Goal: Task Accomplishment & Management: Complete application form

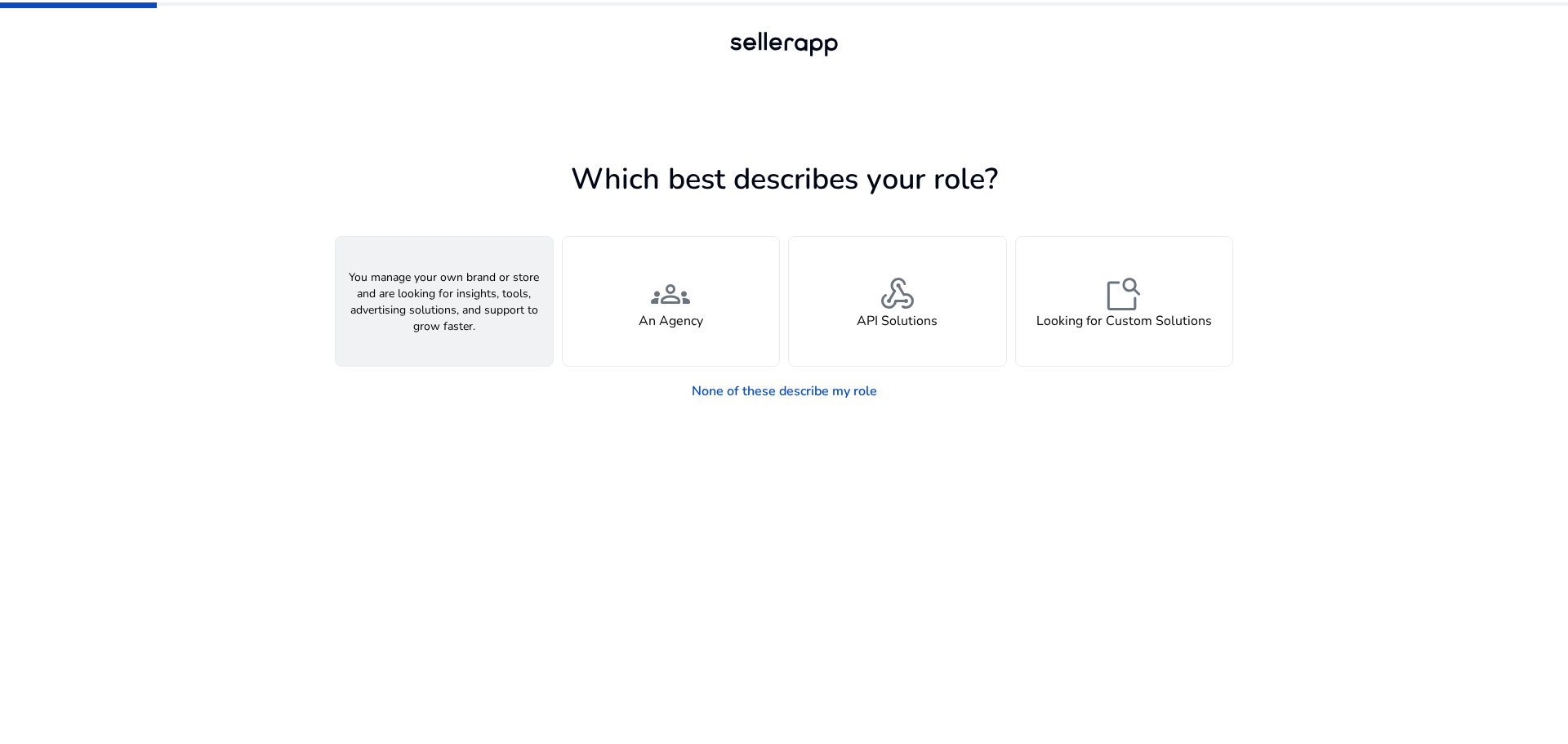
click at [490, 292] on div "person A Seller" at bounding box center [444, 301] width 217 height 129
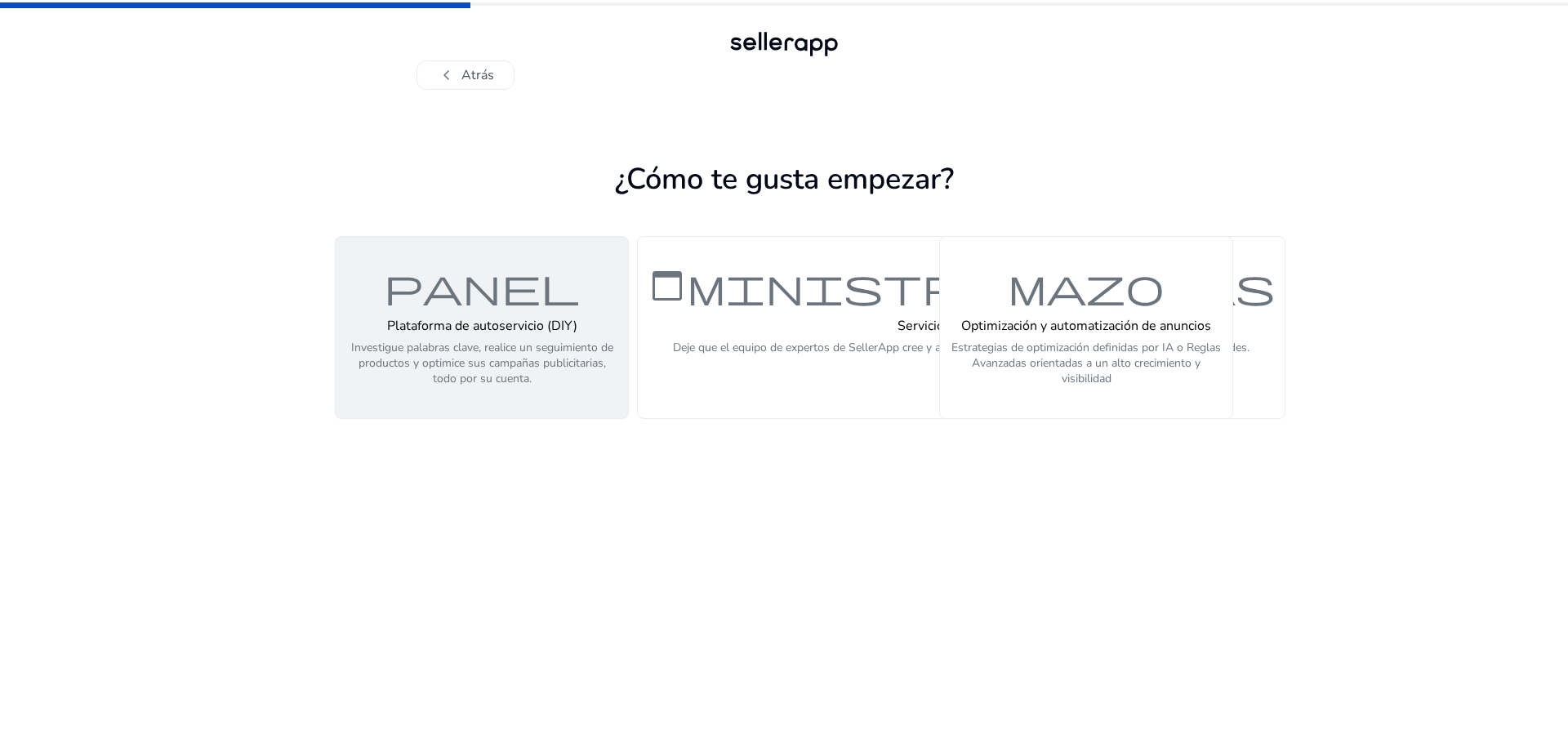
click at [516, 295] on font "panel" at bounding box center [482, 286] width 196 height 47
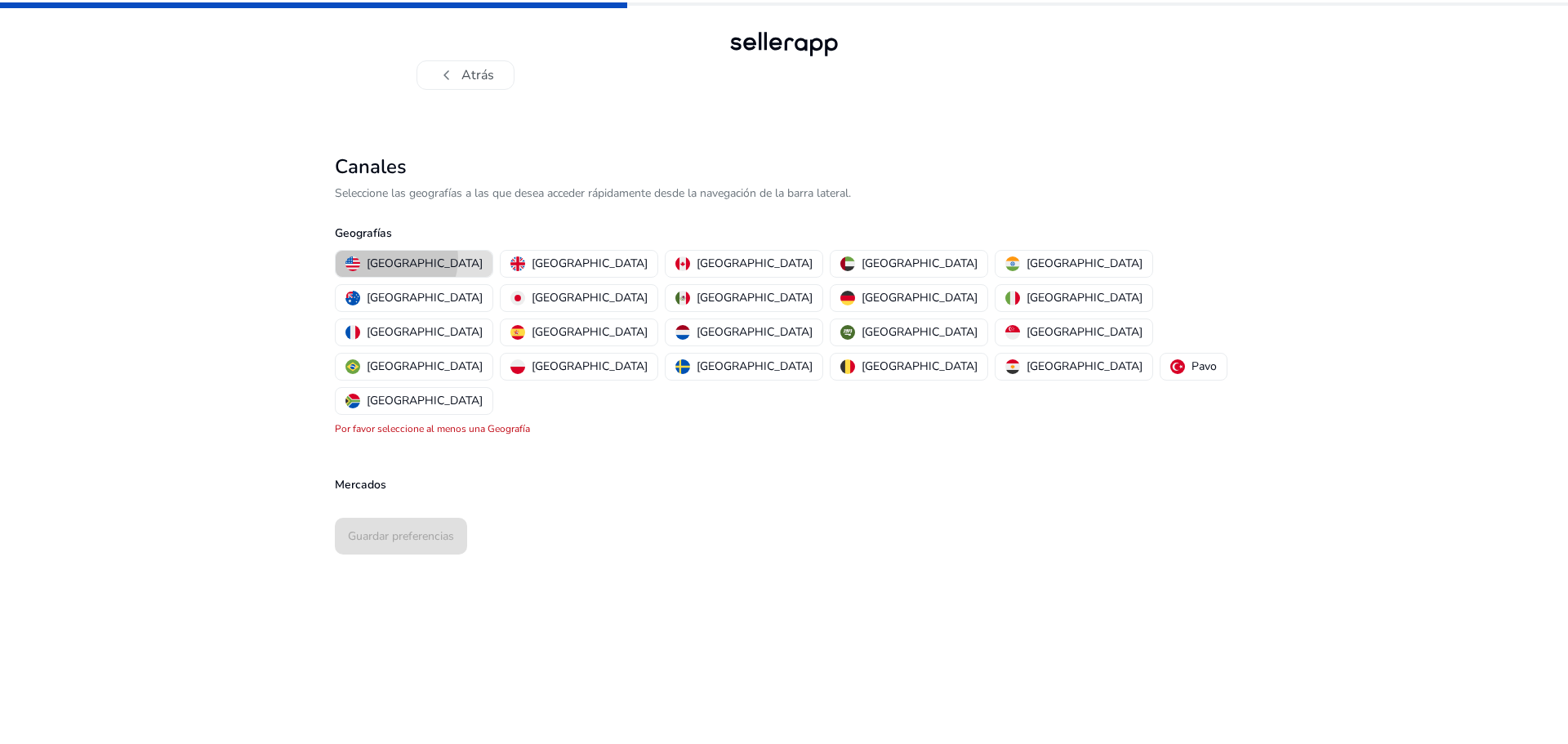
click at [391, 259] on font "[GEOGRAPHIC_DATA]" at bounding box center [424, 263] width 116 height 15
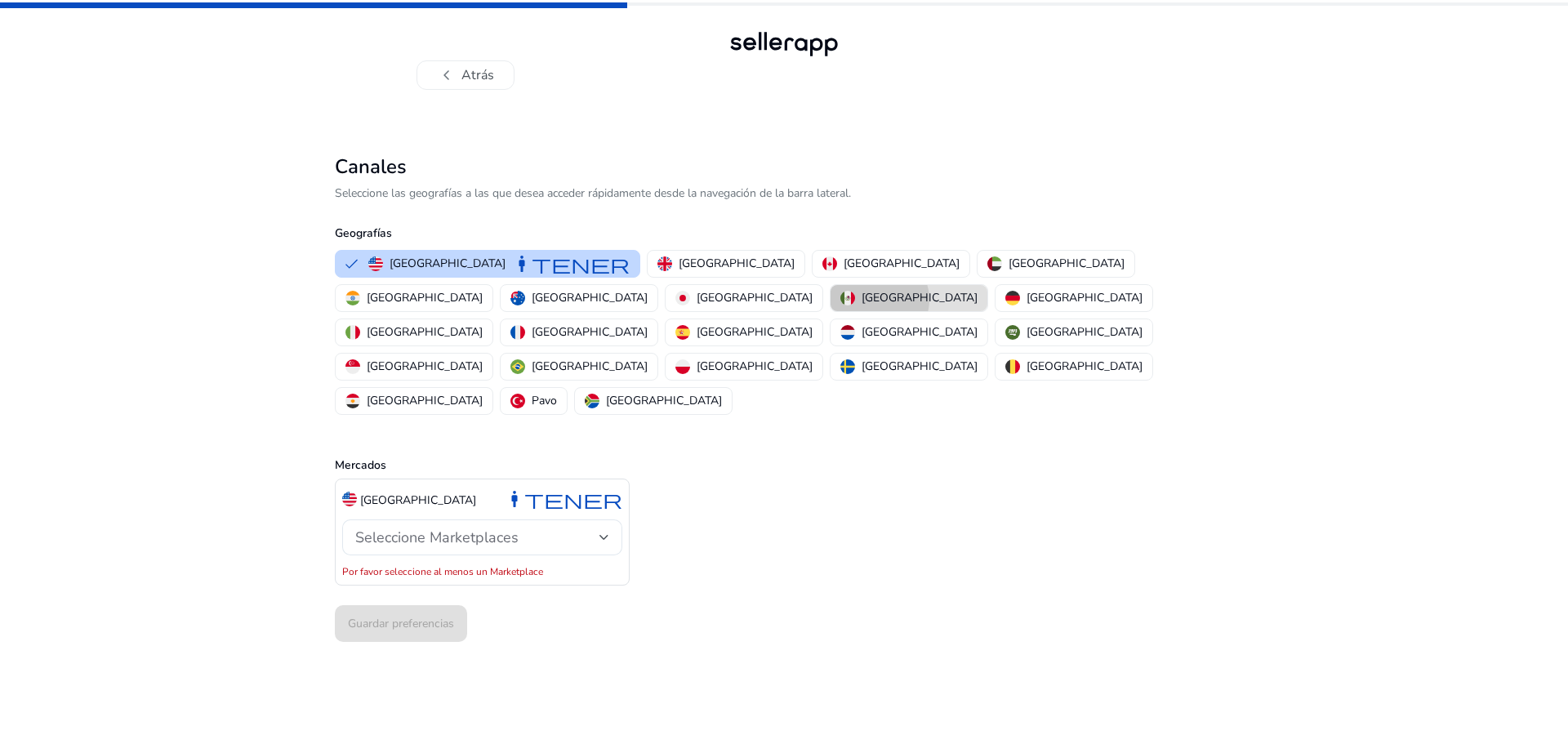
click at [861, 299] on font "[GEOGRAPHIC_DATA]" at bounding box center [919, 298] width 116 height 15
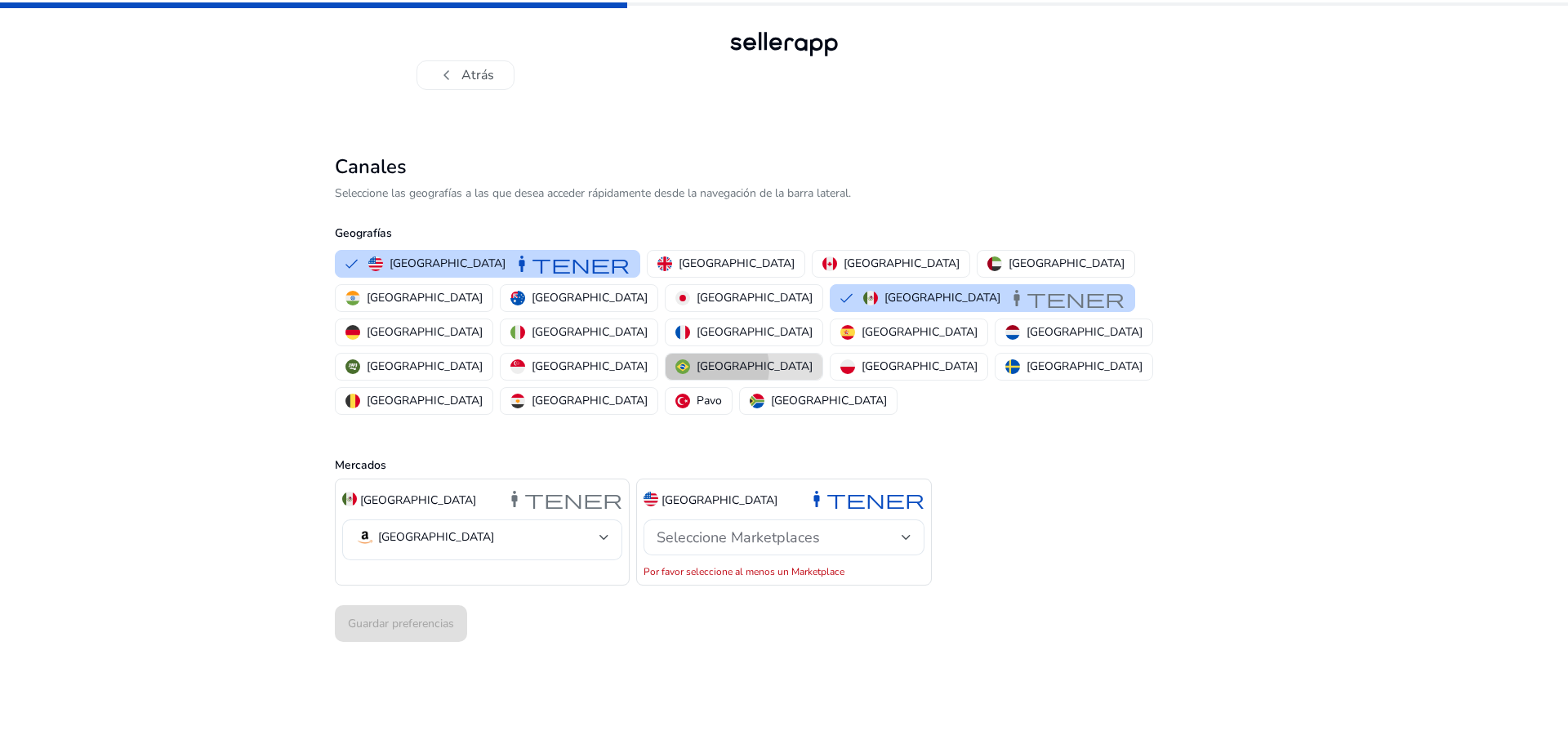
click at [697, 358] on font "[GEOGRAPHIC_DATA]" at bounding box center [754, 366] width 116 height 15
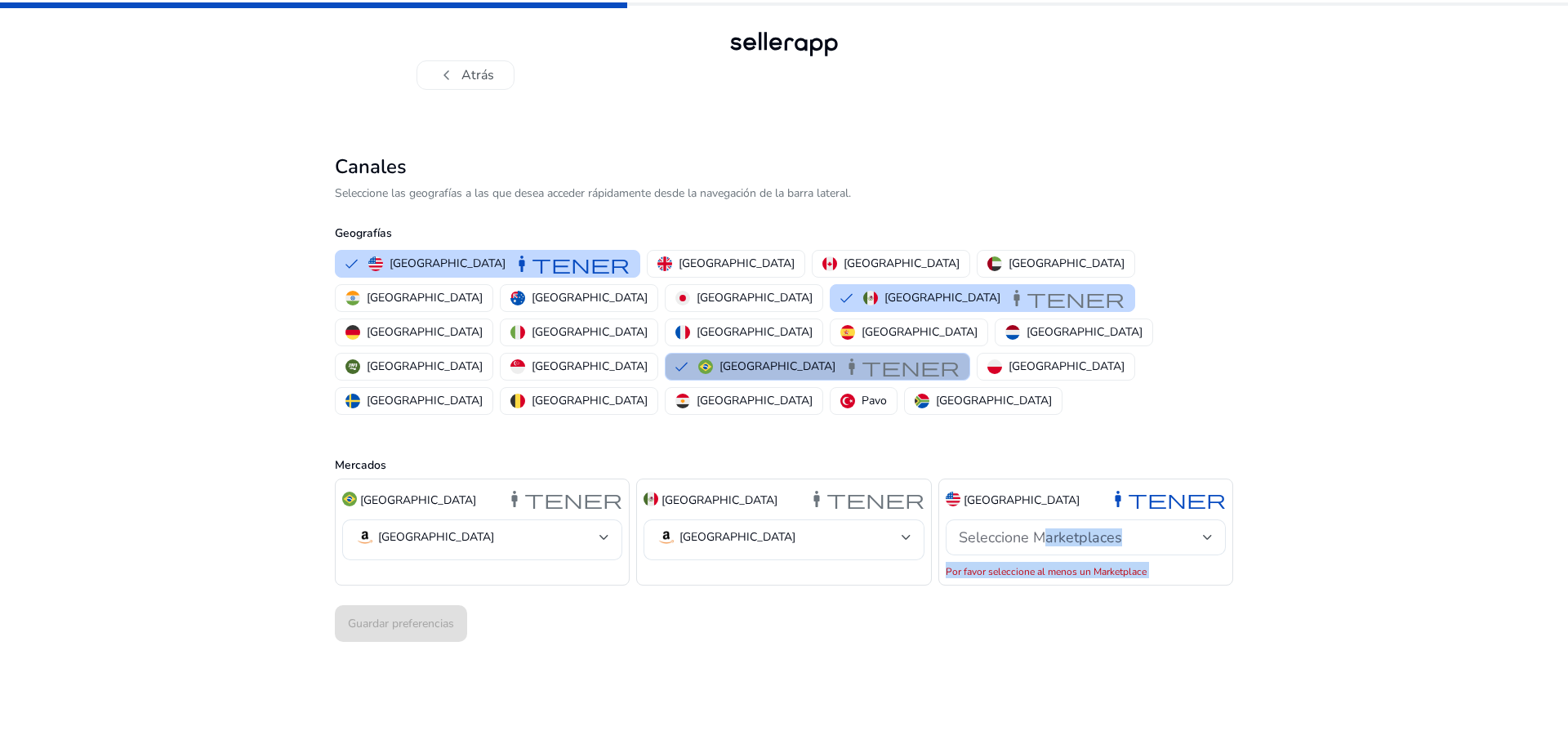
drag, startPoint x: 1046, startPoint y: 470, endPoint x: 1068, endPoint y: 554, distance: 86.8
click at [1068, 553] on div "[PERSON_NAME] Seleccione las geografías a las que desea acceder rápidamente des…" at bounding box center [784, 402] width 898 height 493
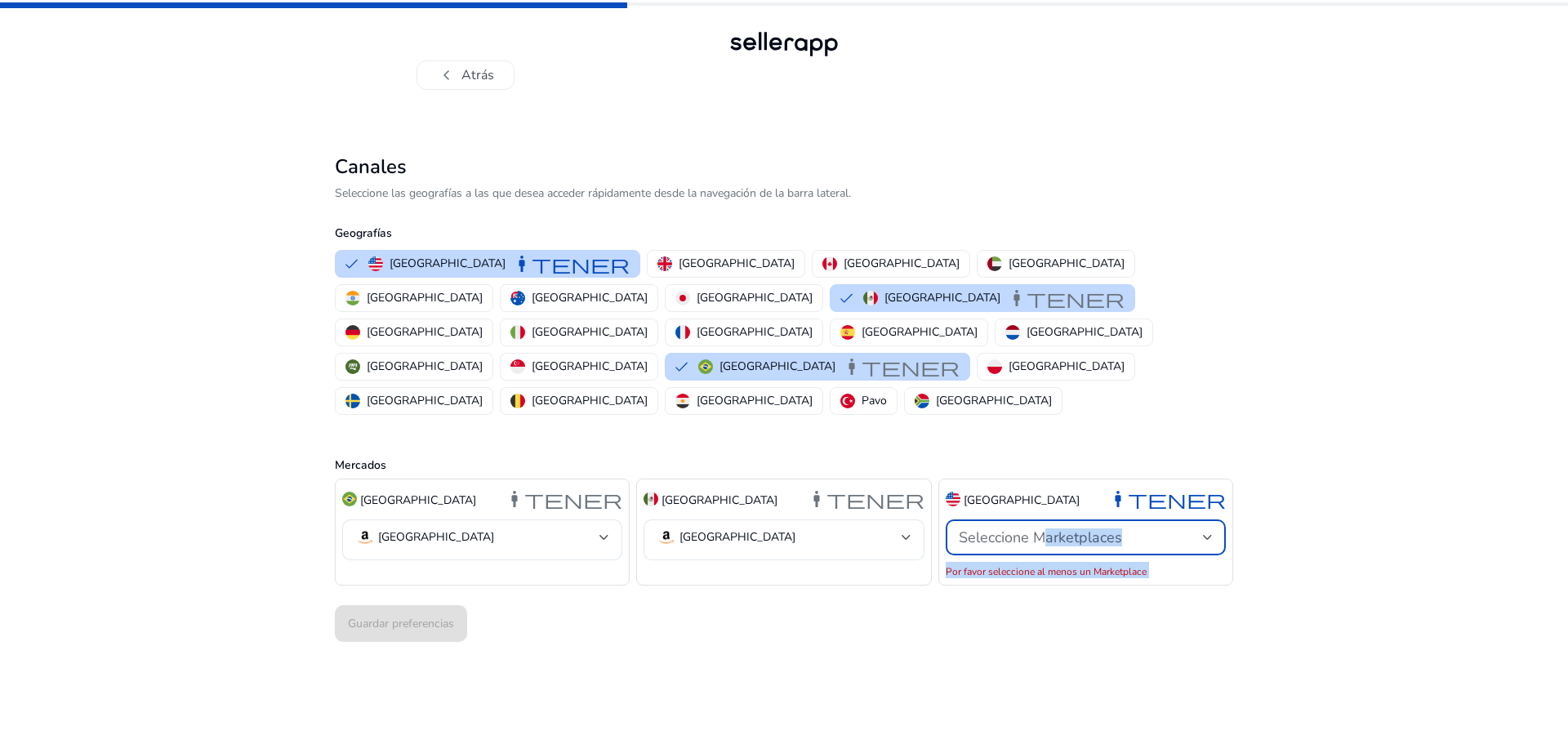
click at [1210, 534] on div at bounding box center [1208, 538] width 10 height 7
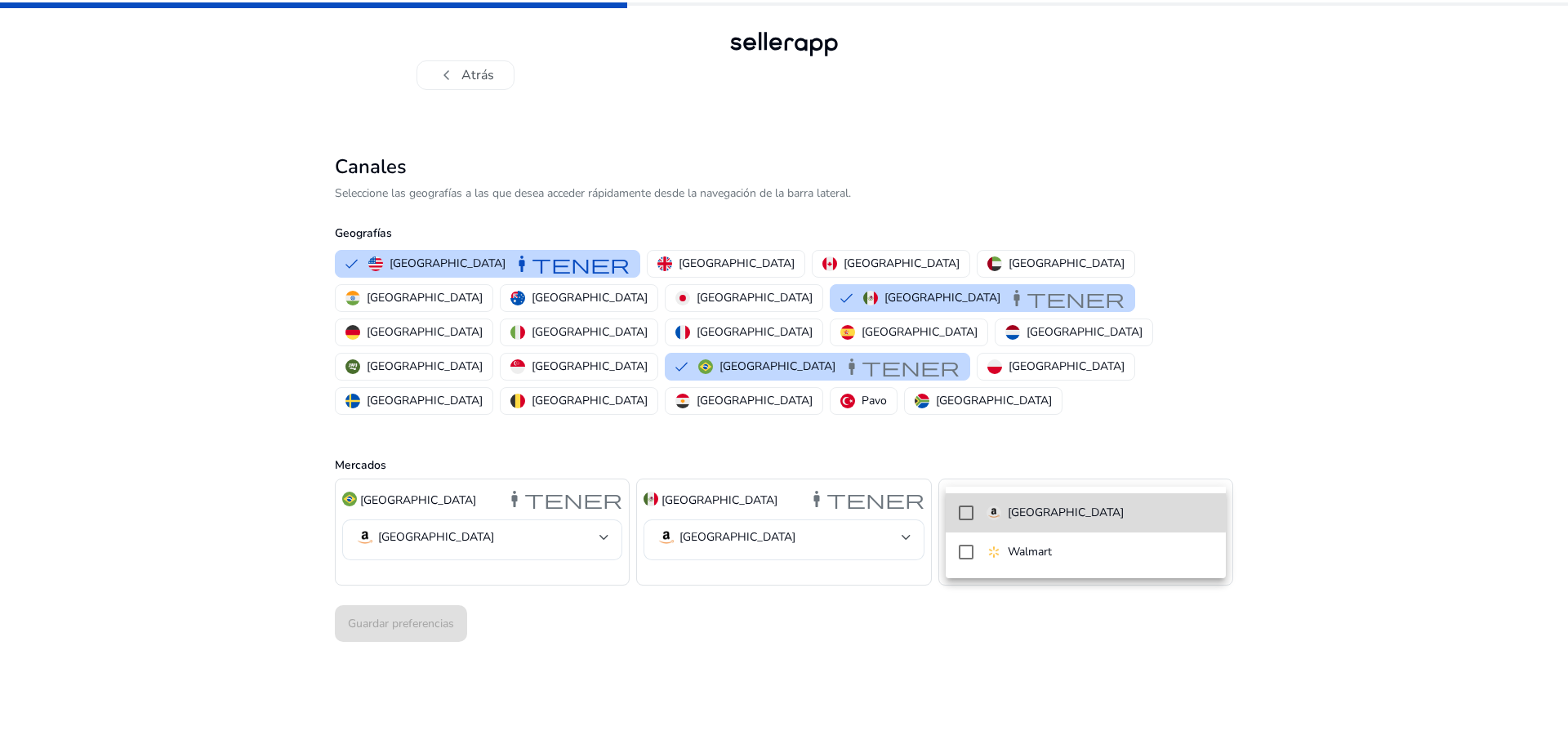
click at [967, 511] on mat-pseudo-checkbox at bounding box center [965, 512] width 14 height 14
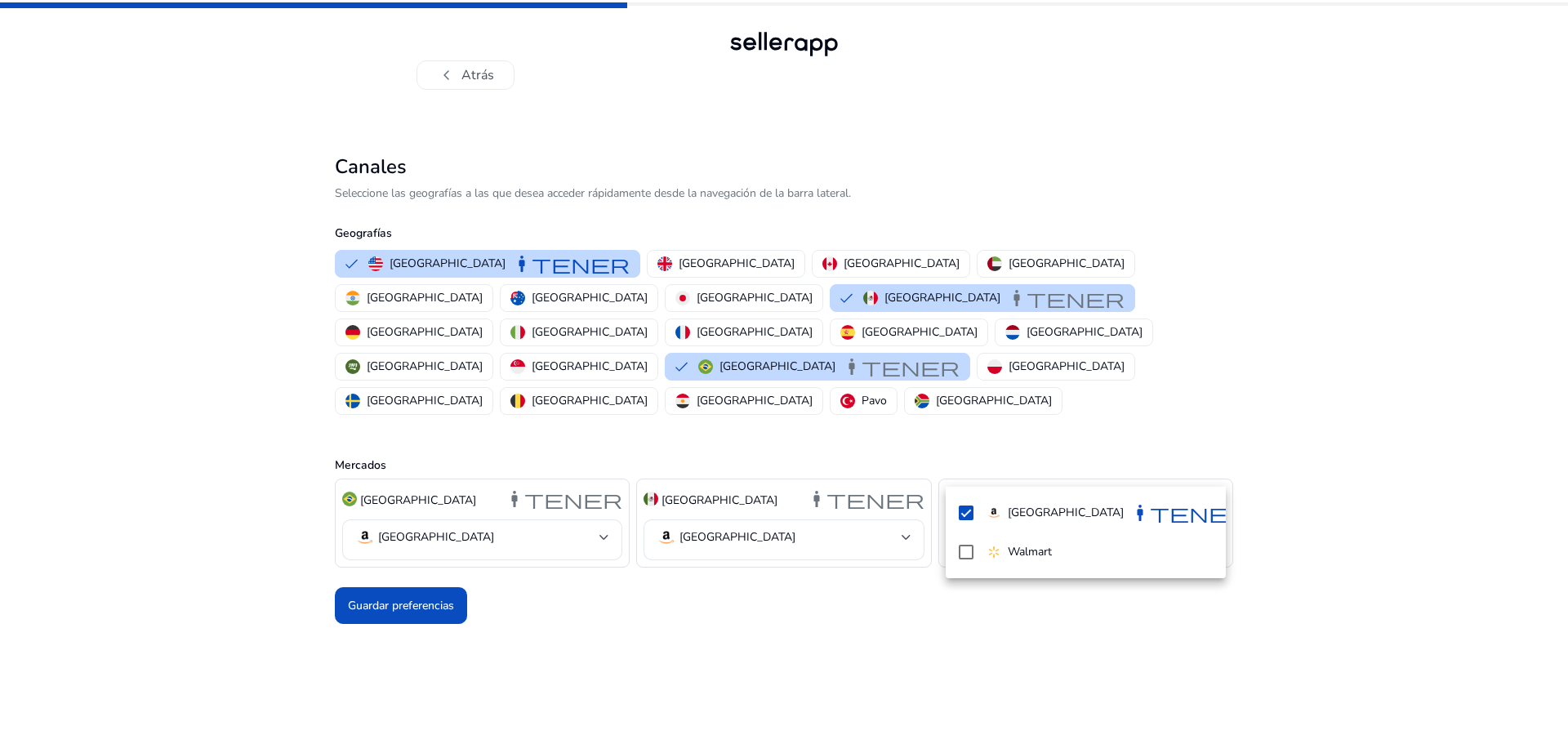
drag, startPoint x: 964, startPoint y: 551, endPoint x: 923, endPoint y: 567, distance: 44.0
click at [964, 552] on mat-pseudo-checkbox at bounding box center [965, 551] width 14 height 14
click at [400, 534] on div at bounding box center [784, 372] width 1568 height 744
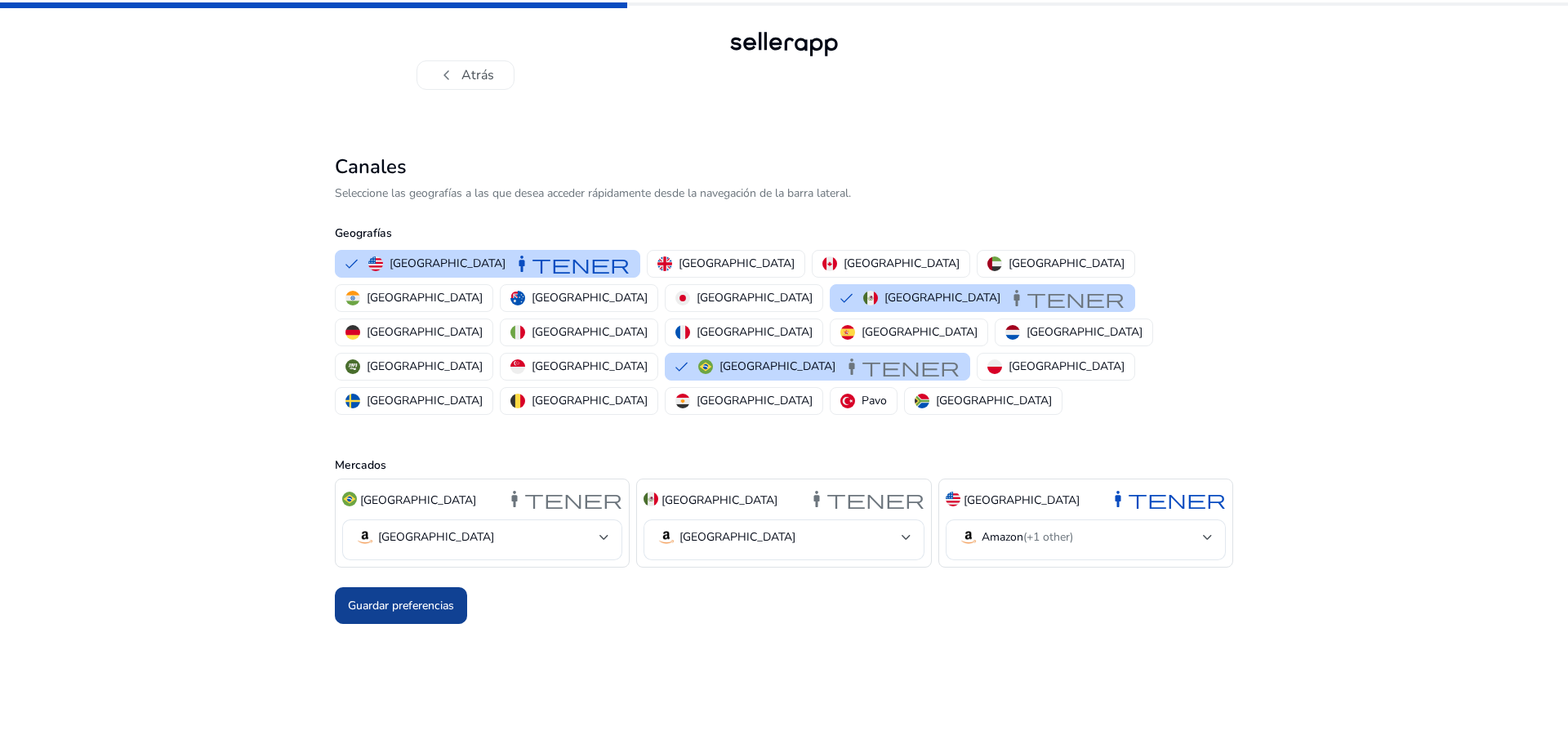
click at [411, 598] on font "Guardar preferencias" at bounding box center [401, 605] width 107 height 15
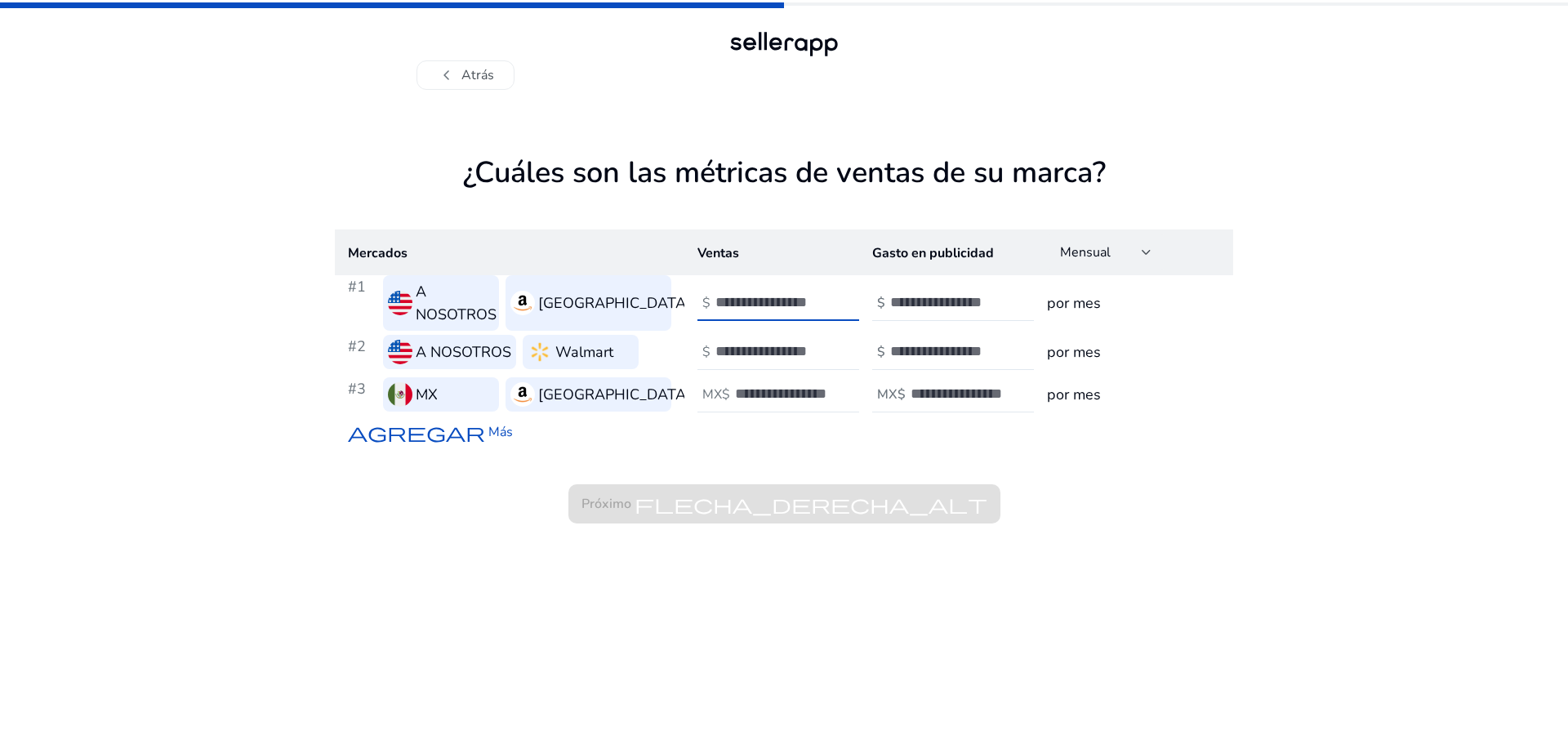
click at [820, 293] on input "*" at bounding box center [770, 302] width 110 height 18
type input "****"
click at [784, 342] on input "number" at bounding box center [770, 351] width 110 height 18
type input "****"
drag, startPoint x: 777, startPoint y: 284, endPoint x: 538, endPoint y: 299, distance: 239.5
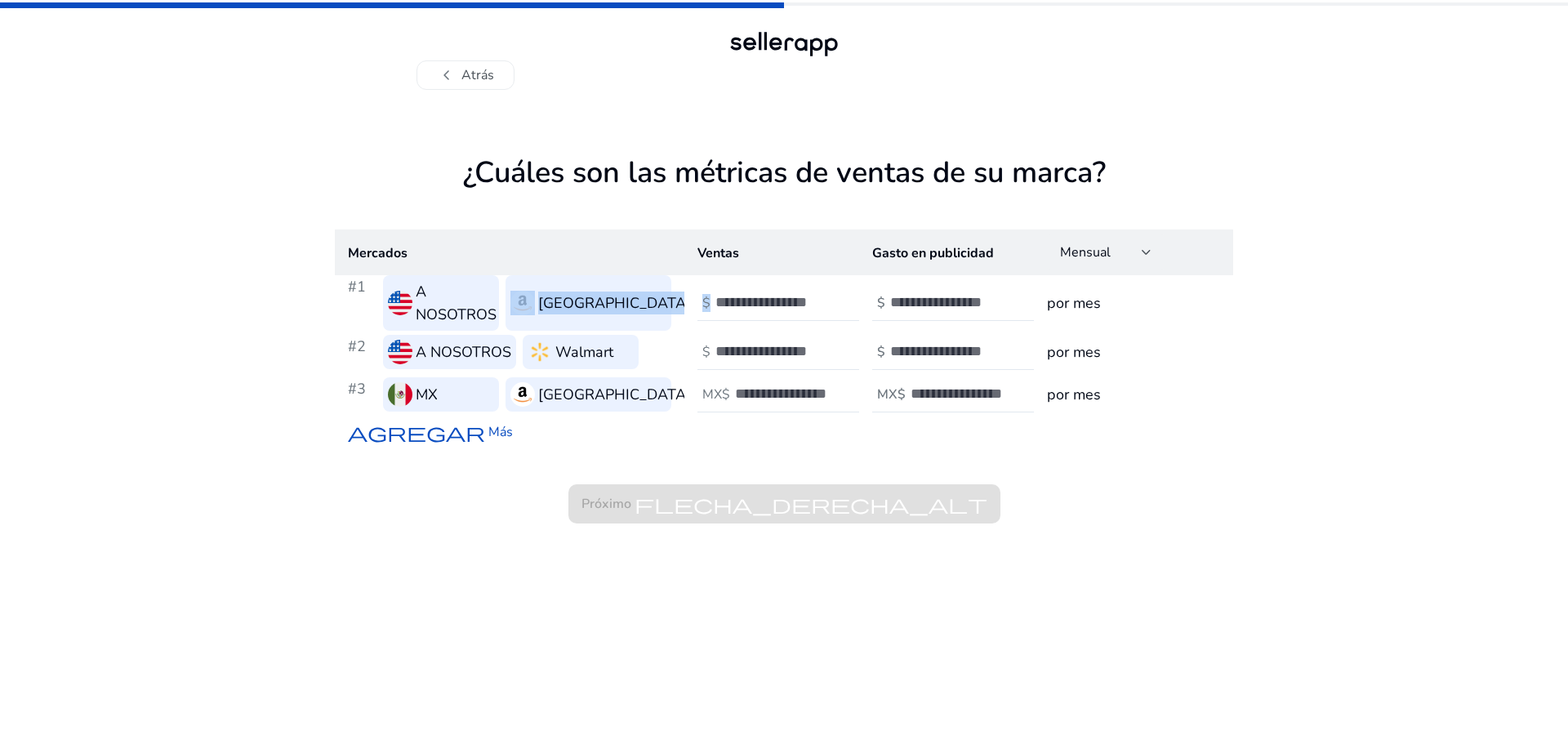
click at [538, 299] on tr "#1 A NOSOTROS Amazonas $ **** $ por mes" at bounding box center [784, 304] width 898 height 56
click at [718, 293] on input "****" at bounding box center [770, 302] width 110 height 18
type input "****"
click at [752, 385] on input "number" at bounding box center [789, 393] width 110 height 18
type input "***"
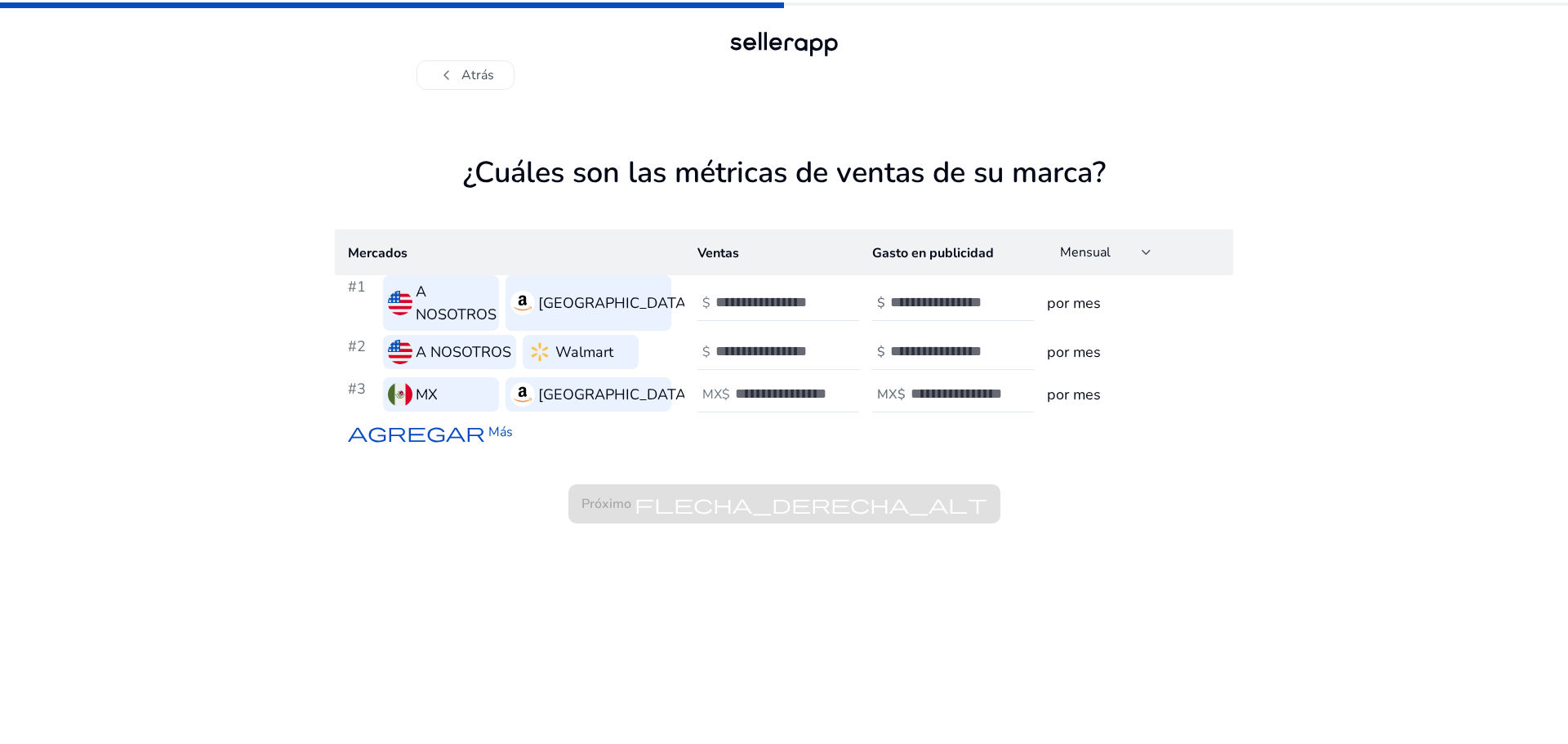
click at [1281, 400] on div "chevron_left Atrás ¿Cuáles son las métricas de ventas de su marca? Mercados Ven…" at bounding box center [784, 372] width 1568 height 744
click at [910, 298] on input "number" at bounding box center [945, 302] width 110 height 18
click at [438, 76] on font "chevron_left" at bounding box center [446, 74] width 19 height 23
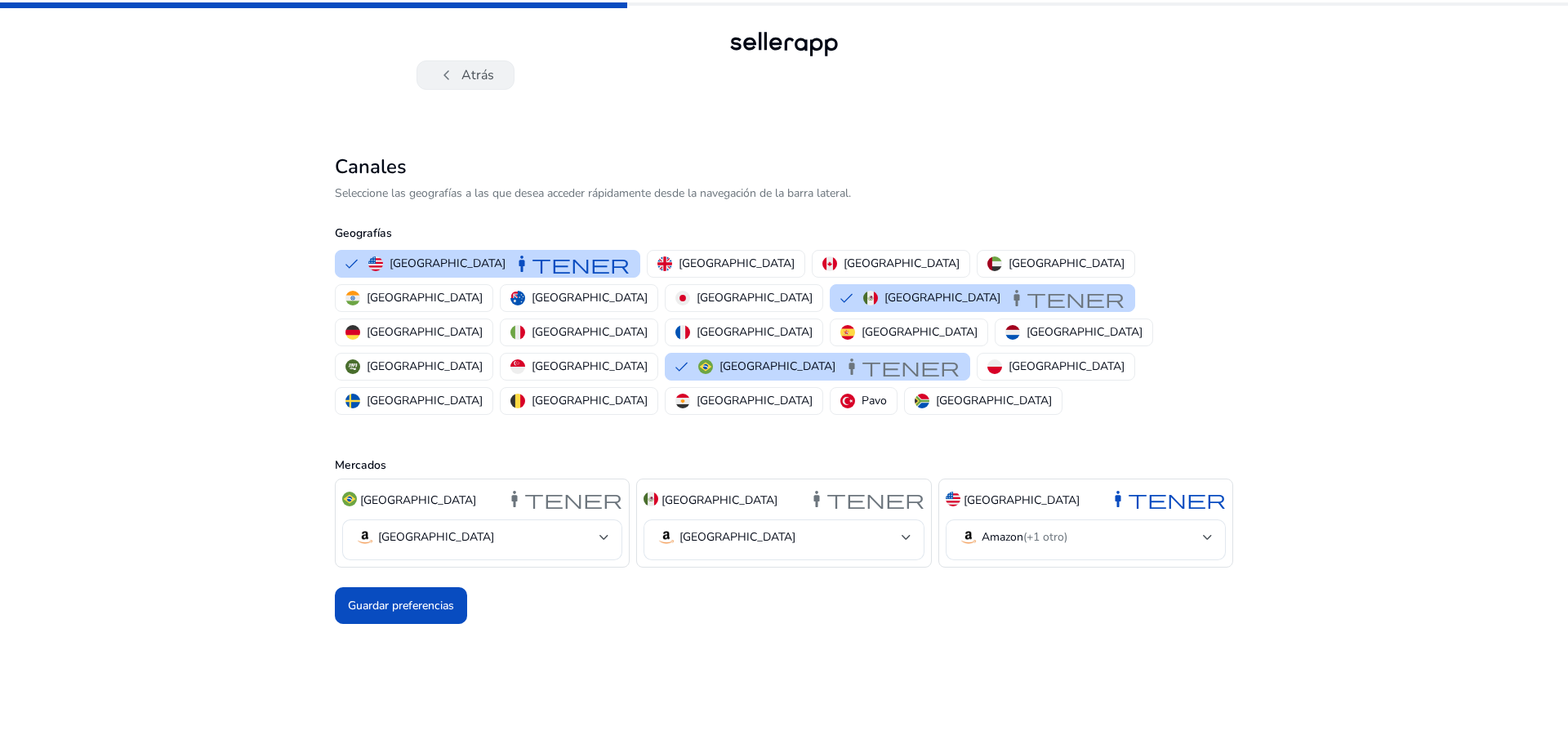
click at [482, 77] on font "Atrás" at bounding box center [478, 74] width 33 height 18
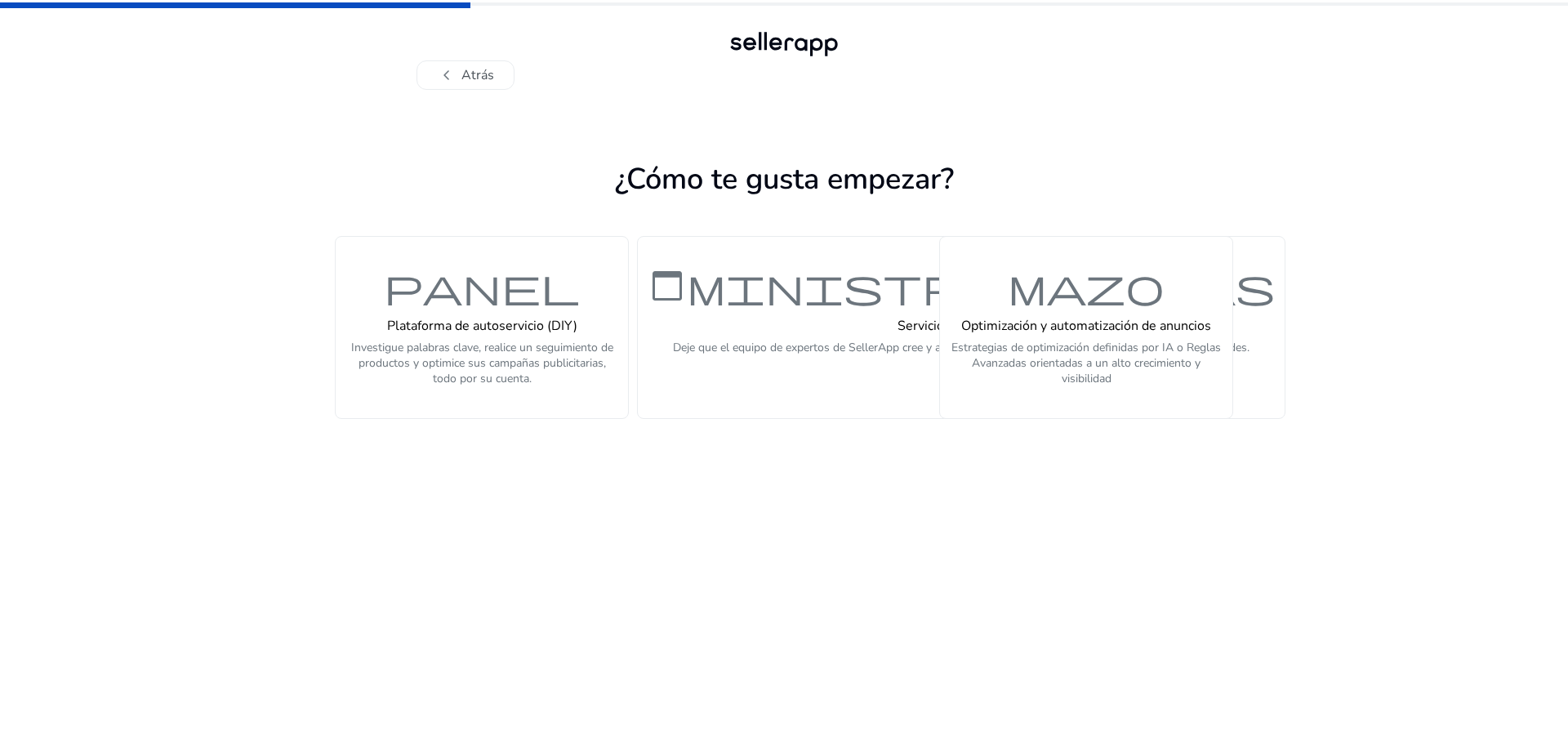
click at [482, 77] on font "Atrás" at bounding box center [478, 74] width 33 height 18
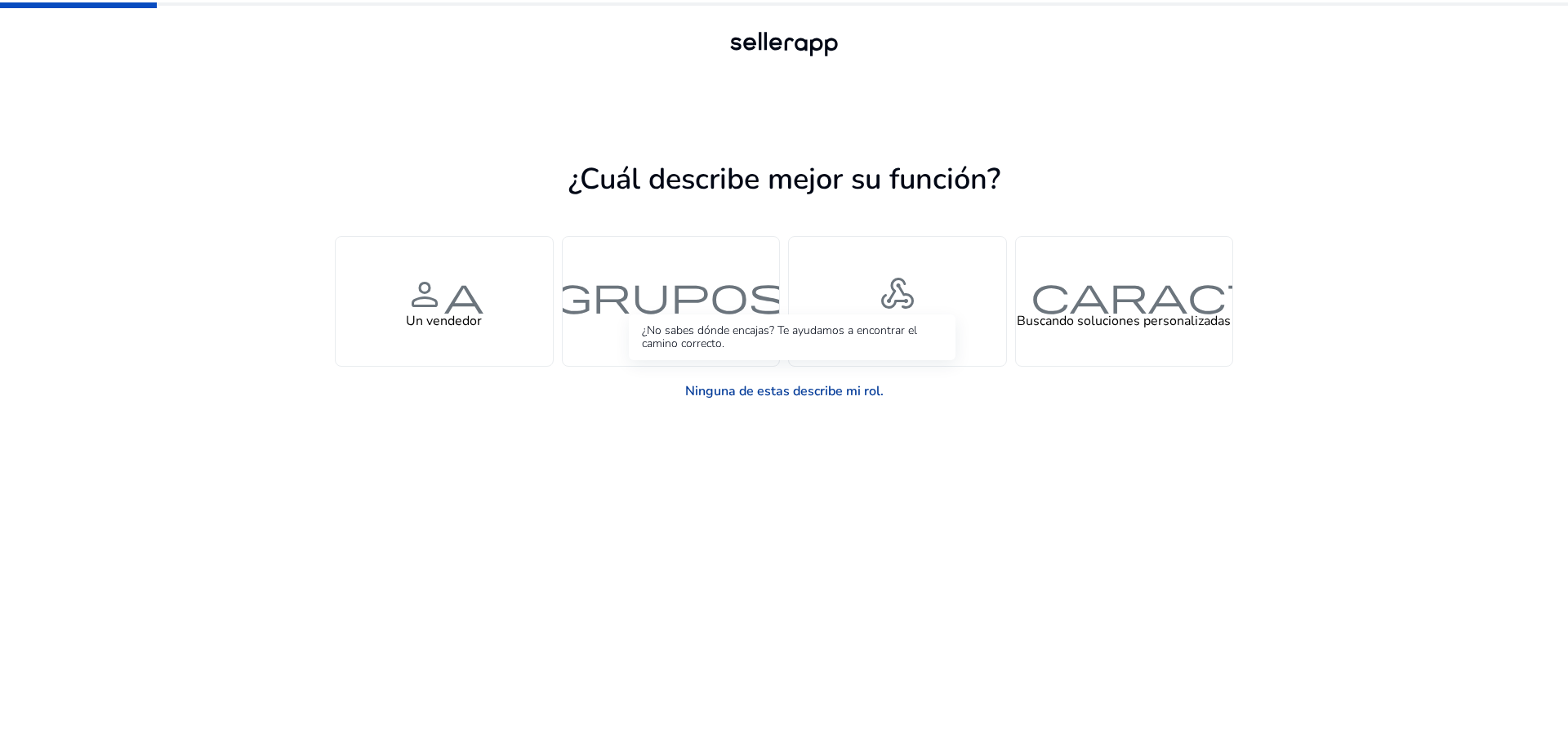
click at [858, 387] on font "Ninguna de estas describe mi rol." at bounding box center [784, 391] width 199 height 18
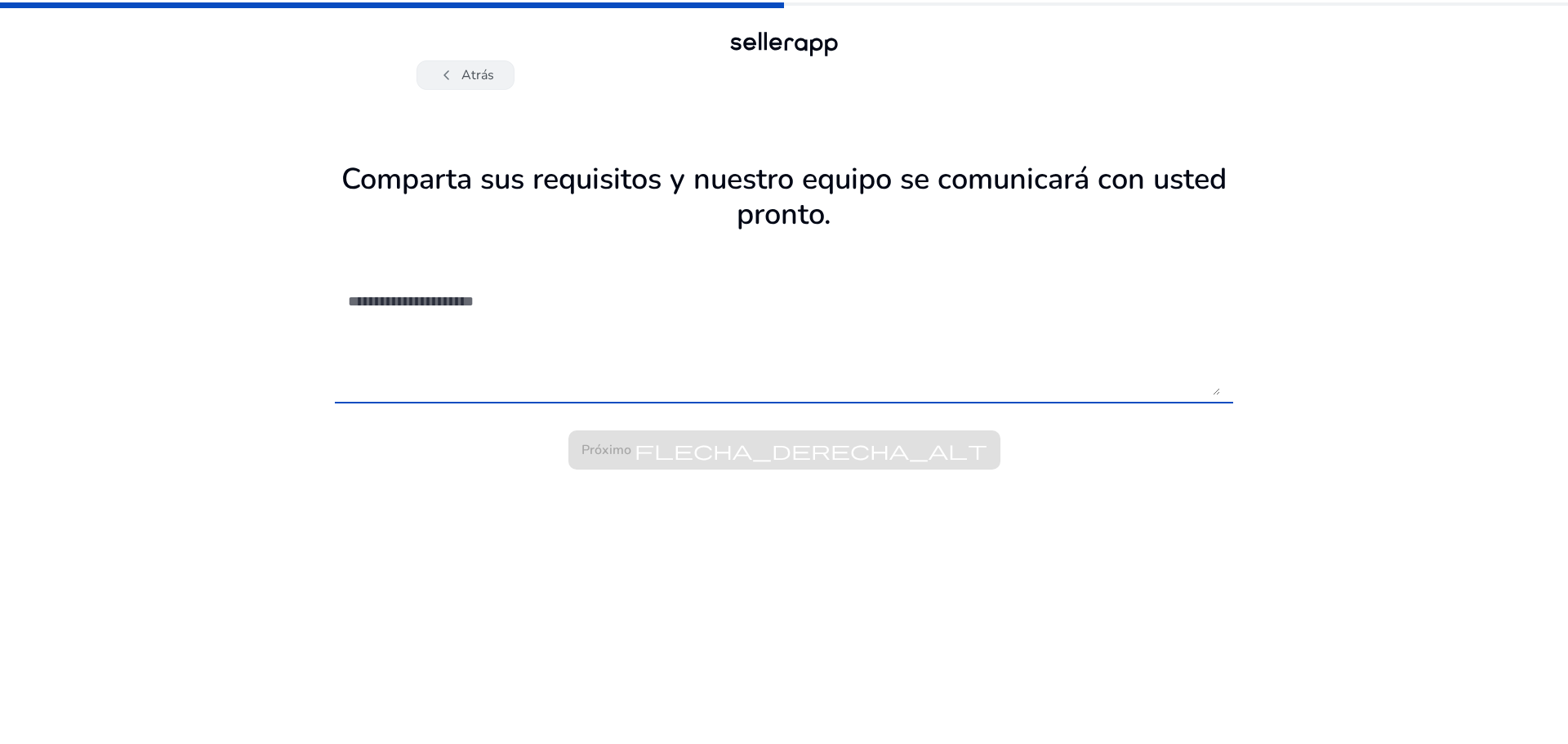
click at [495, 68] on button "chevron_left Atrás" at bounding box center [466, 74] width 98 height 30
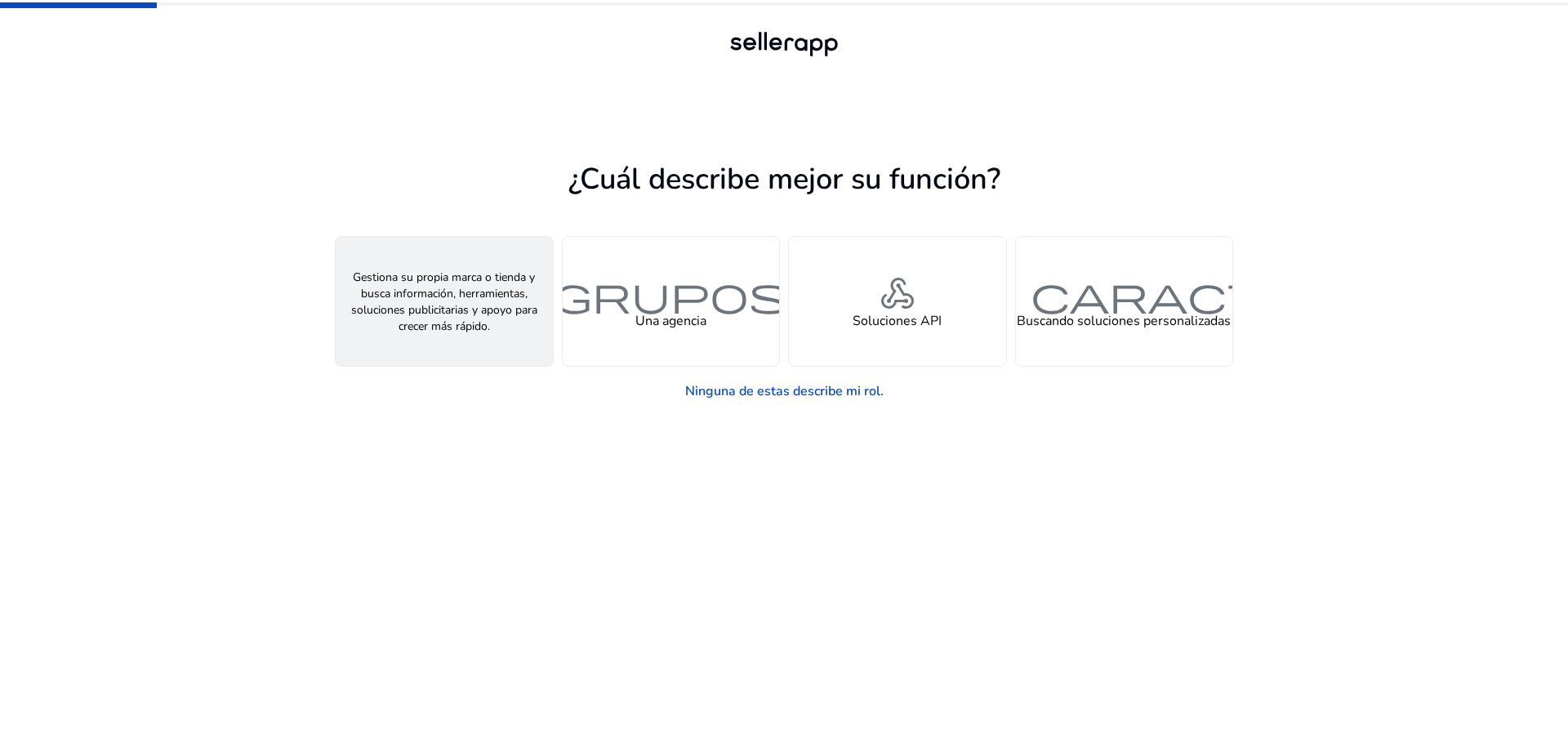
click at [479, 301] on font "persona" at bounding box center [444, 294] width 79 height 47
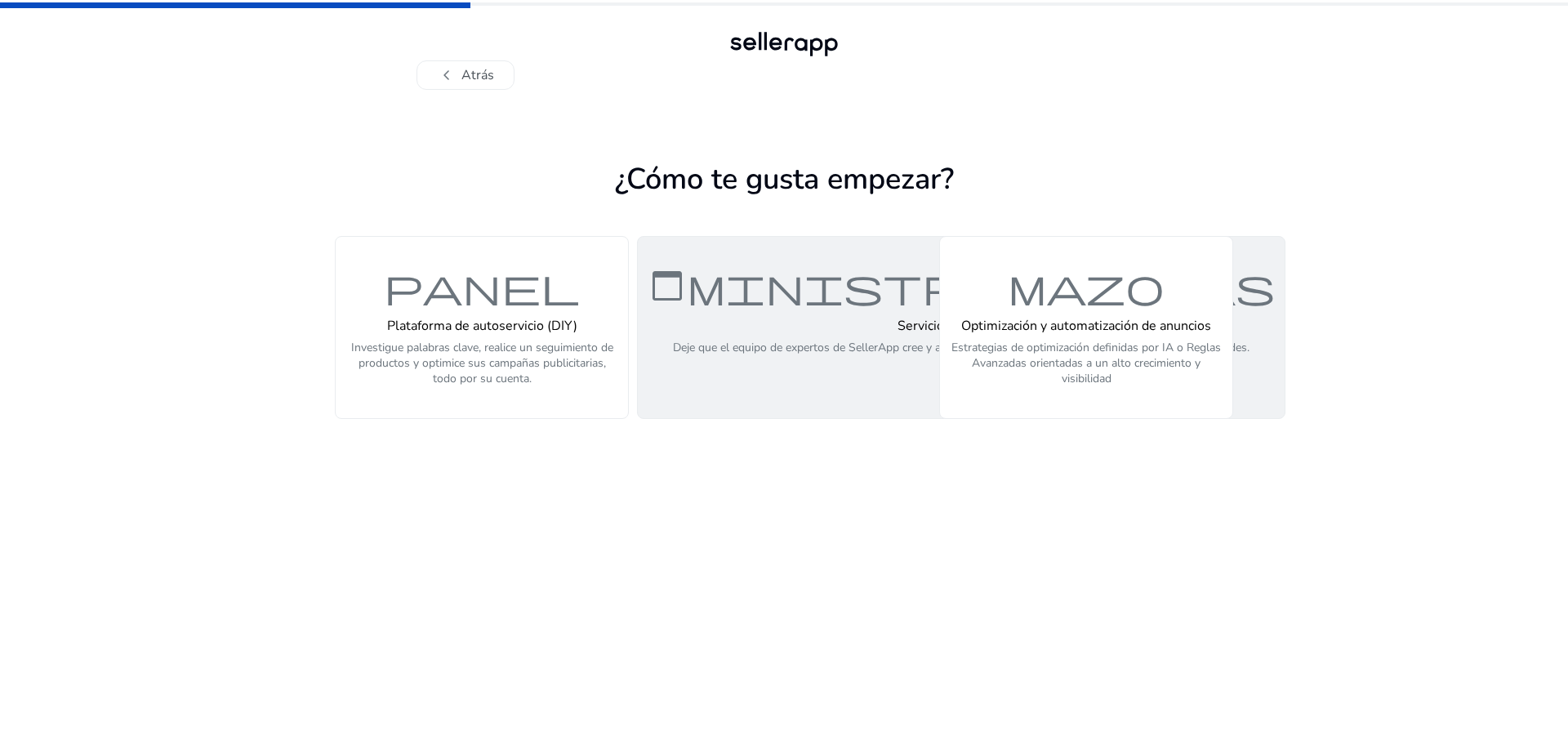
click at [745, 300] on font "administrar_cuentas" at bounding box center [961, 286] width 627 height 47
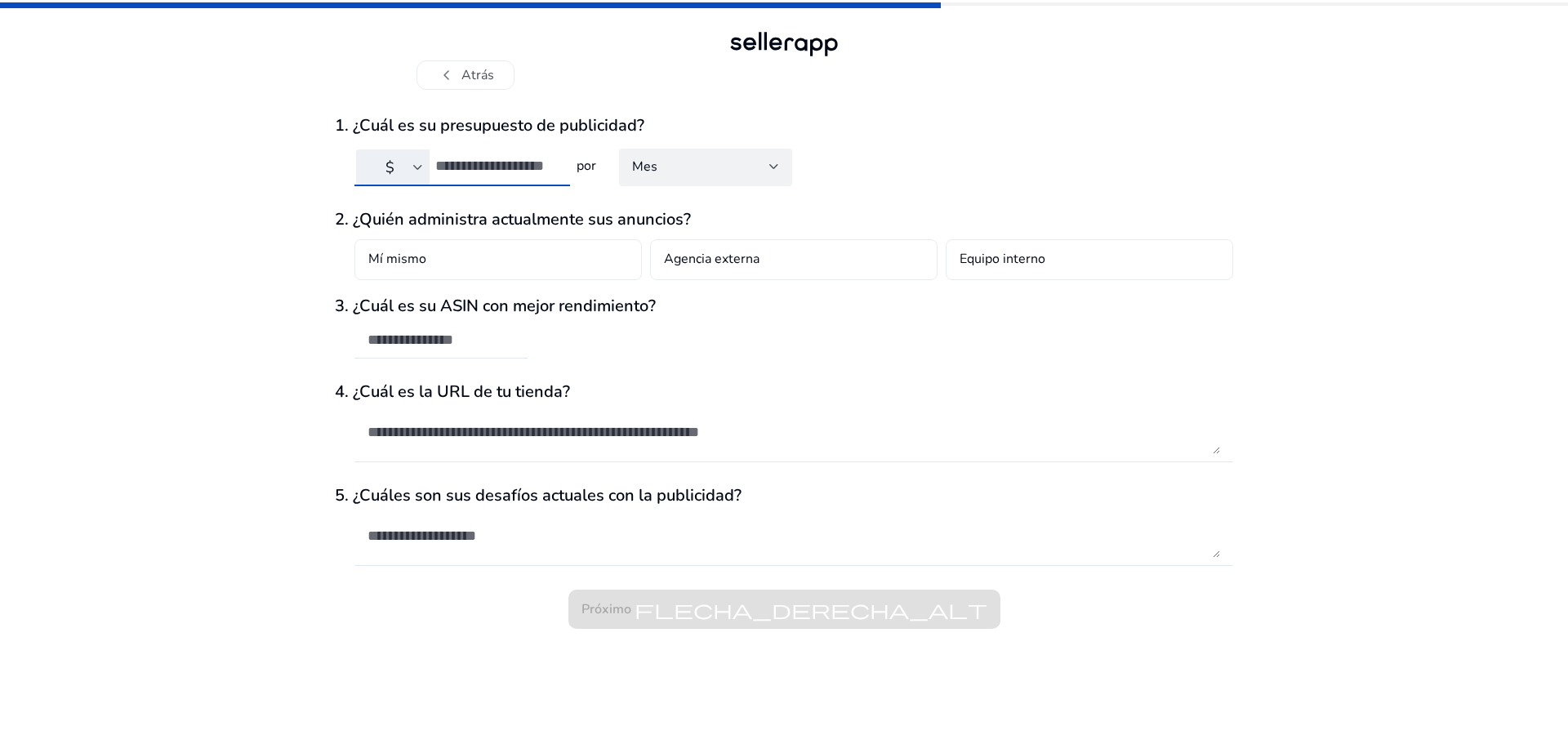
click at [498, 163] on input "number" at bounding box center [496, 165] width 122 height 18
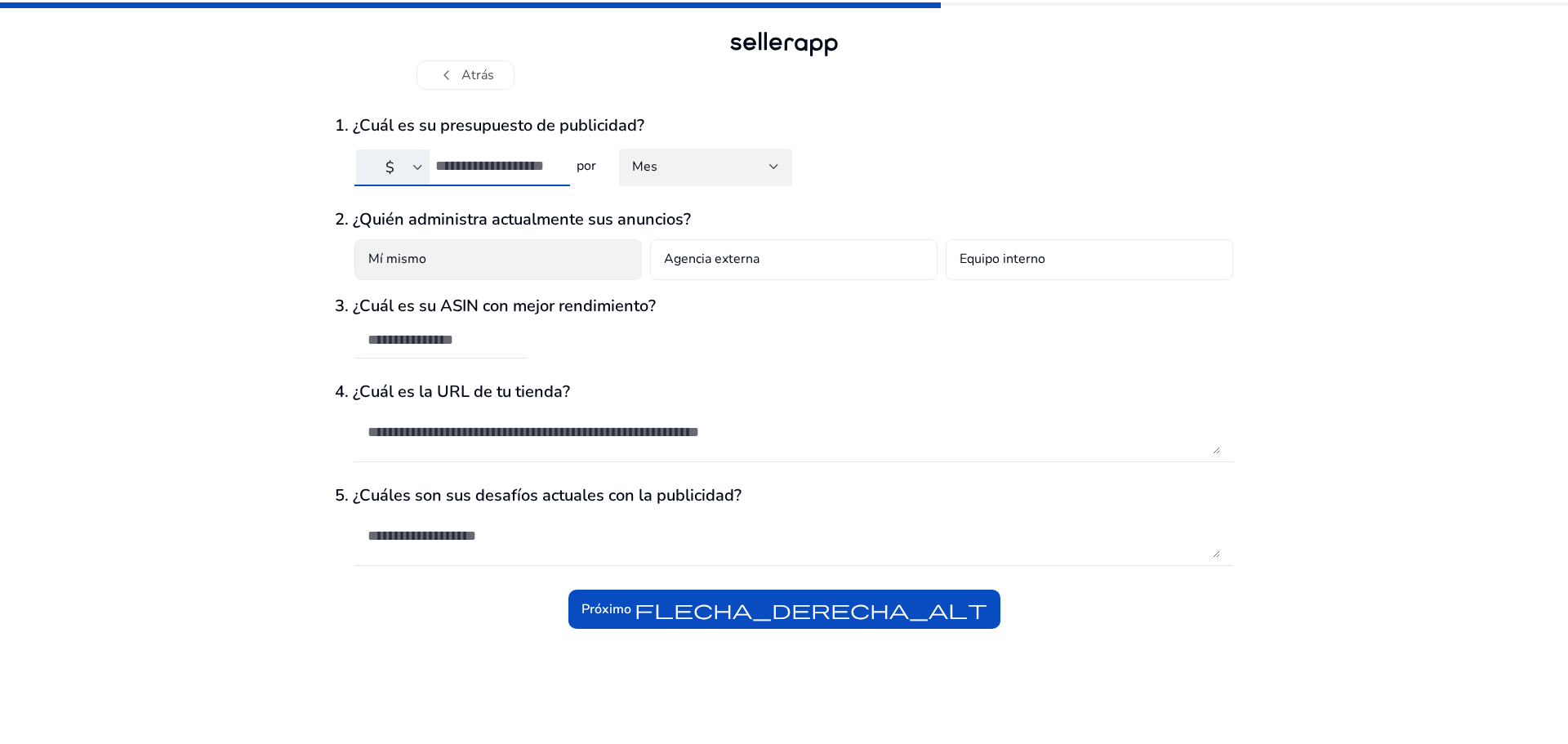
type input "***"
click at [415, 248] on div "Mí mismo" at bounding box center [498, 260] width 287 height 41
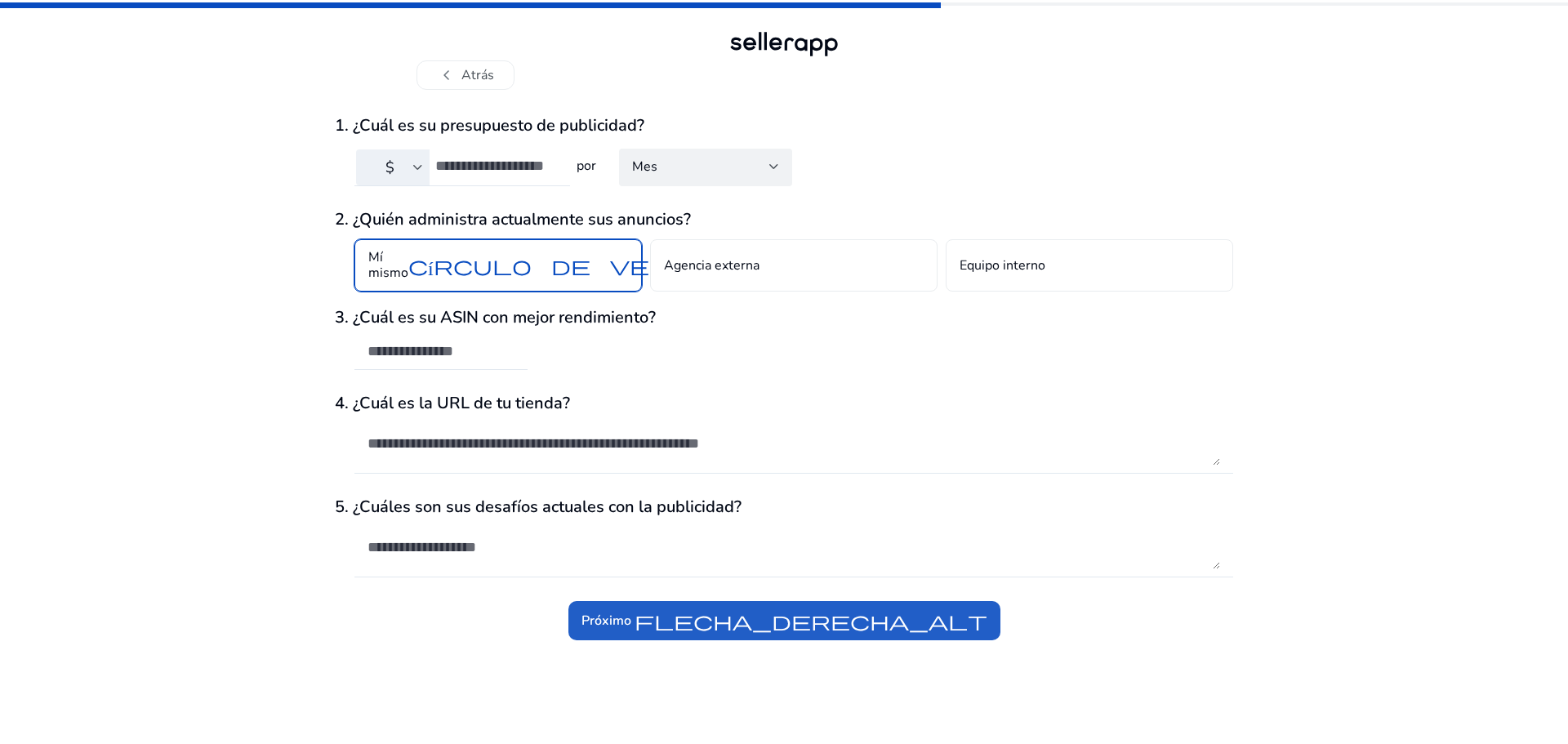
click at [910, 610] on button "Próximo flecha_derecha_alt" at bounding box center [784, 621] width 432 height 39
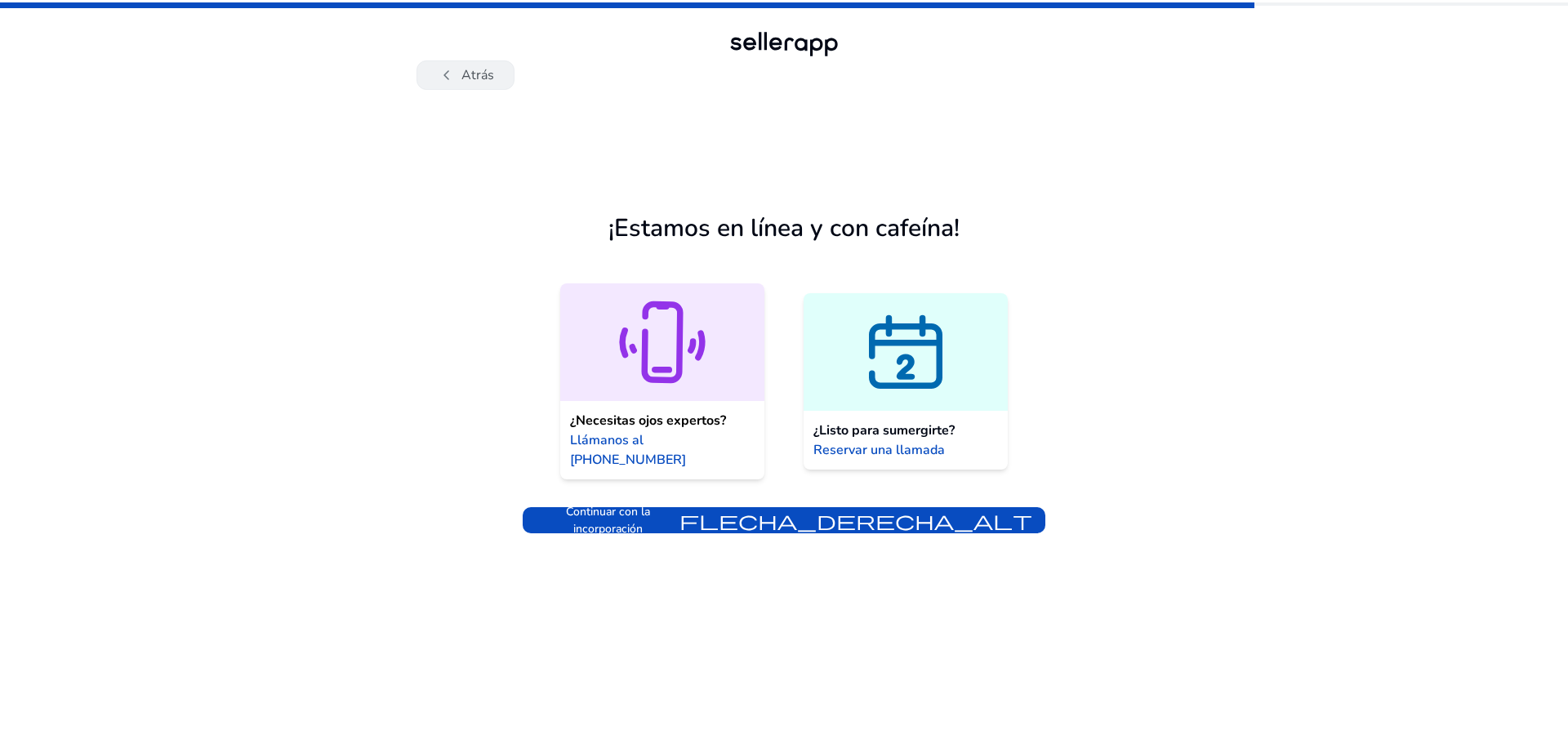
click at [479, 78] on font "Atrás" at bounding box center [478, 74] width 33 height 18
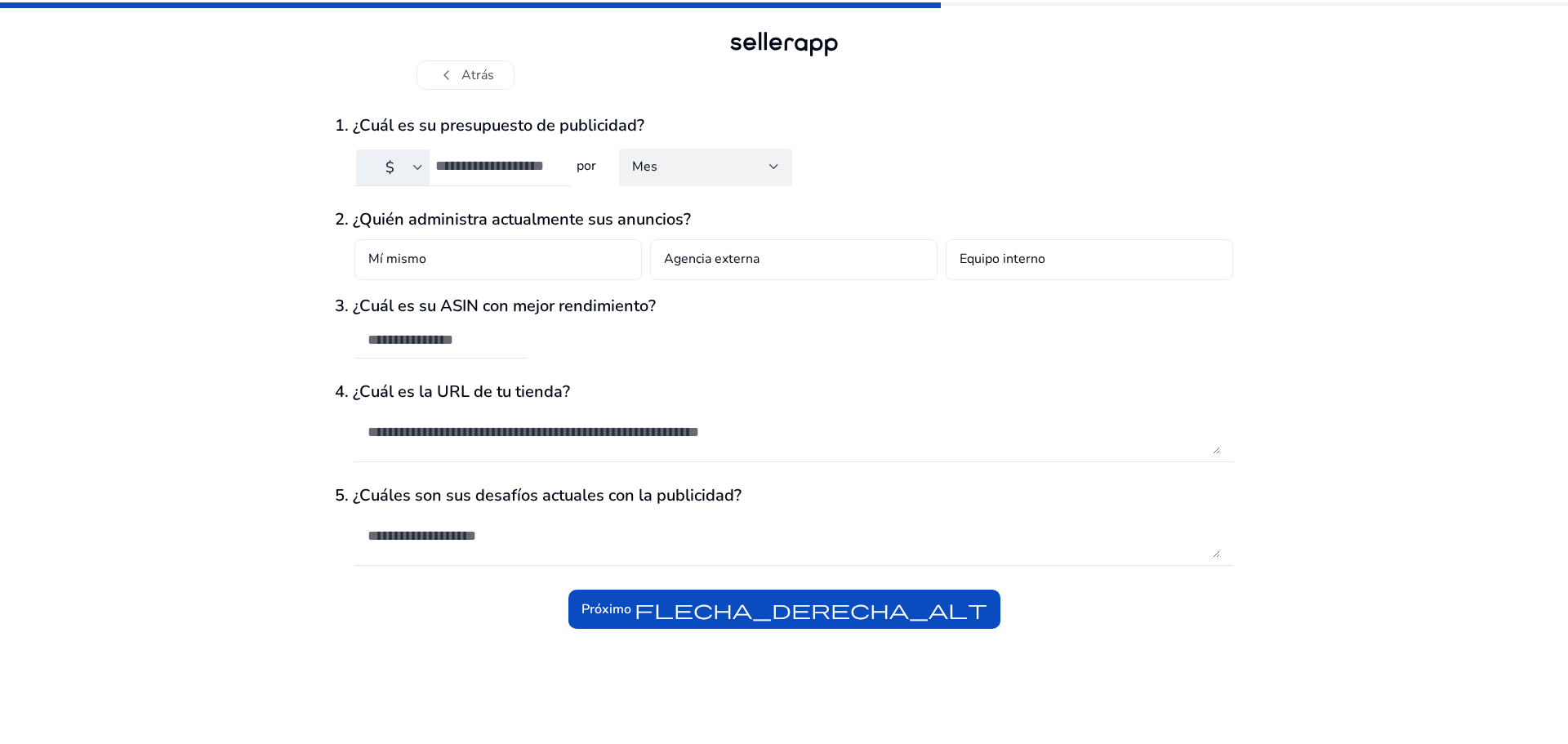
click at [479, 78] on font "Atrás" at bounding box center [478, 74] width 33 height 18
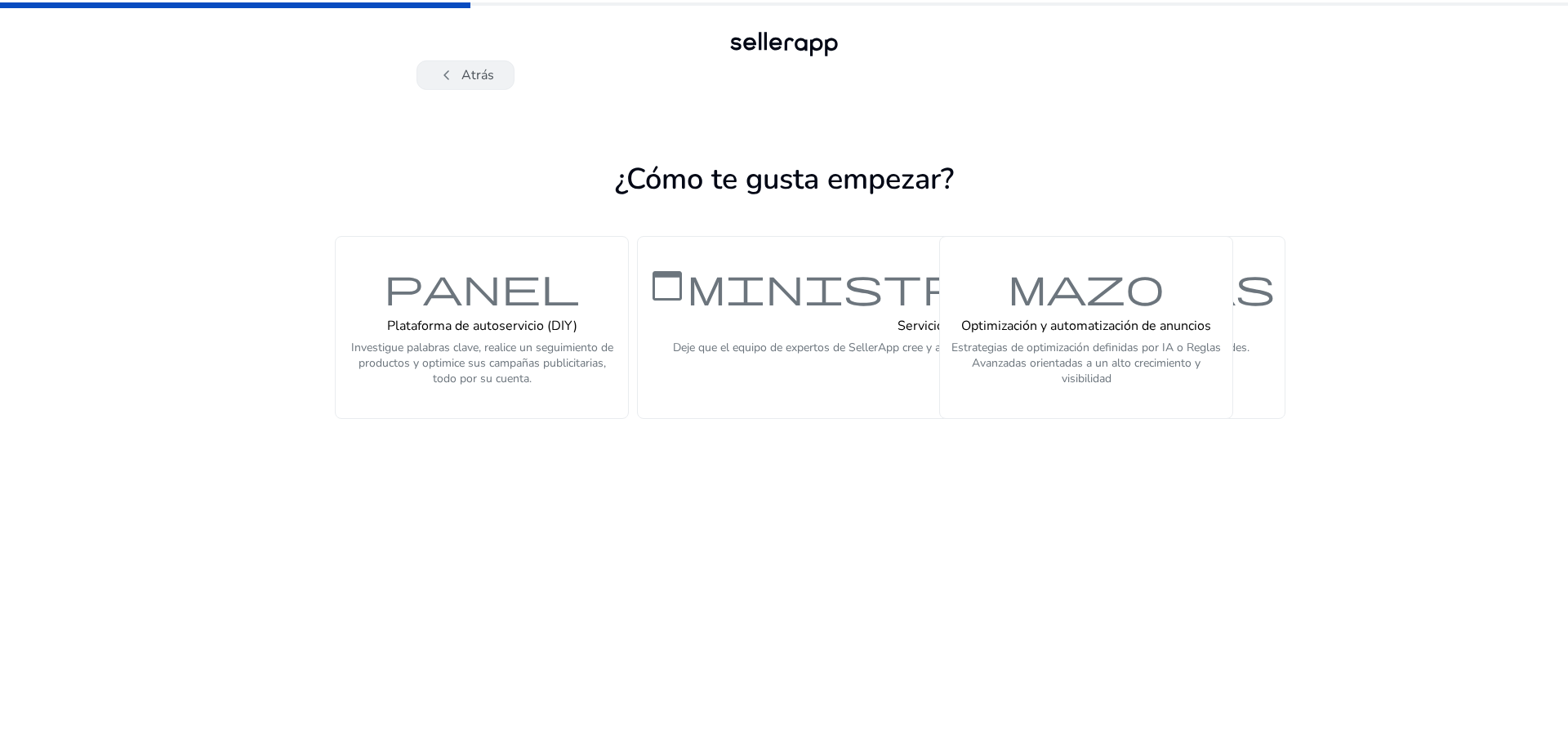
click at [478, 73] on font "Atrás" at bounding box center [478, 74] width 33 height 18
